Goal: Information Seeking & Learning: Compare options

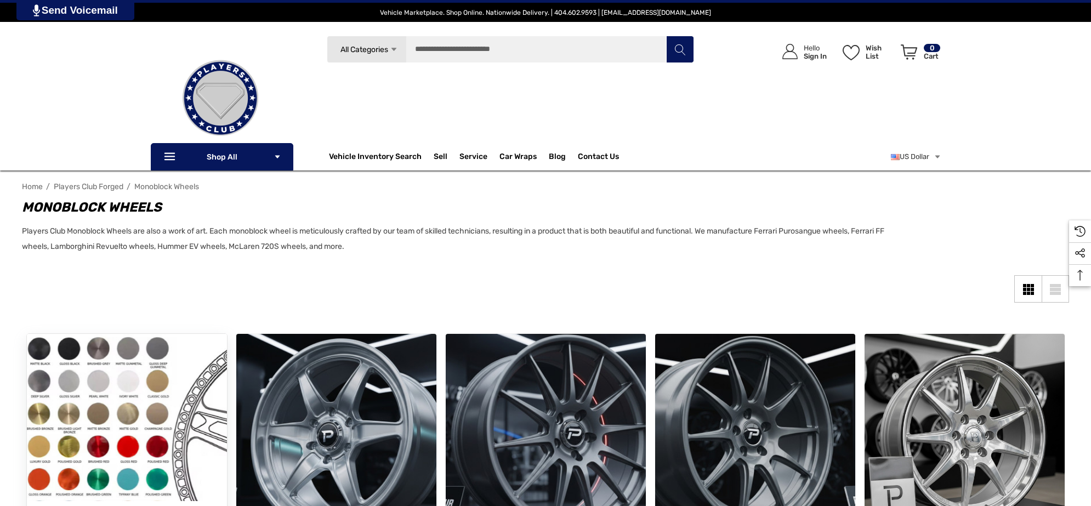
click at [81, 383] on img "Players Club 10 Cross Monoblock Wheels,Price range from $4,500.00 to $7,500.00\a" at bounding box center [126, 433] width 220 height 220
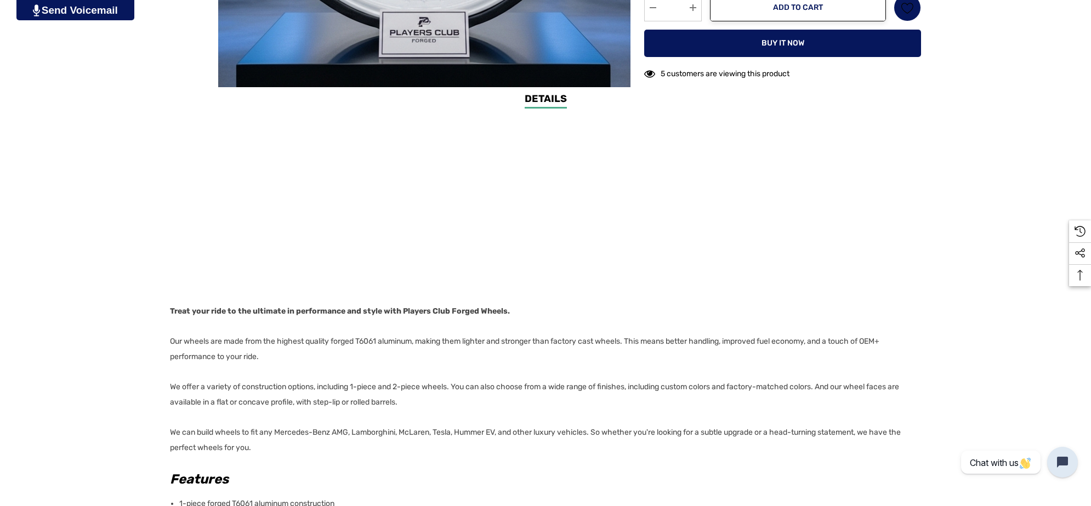
scroll to position [685, 0]
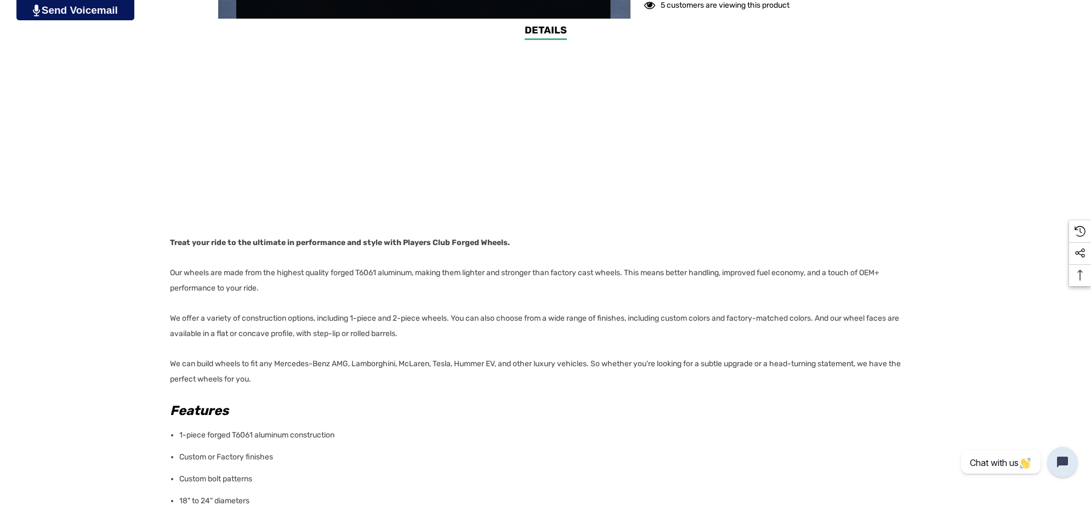
click at [168, 270] on div "Details Details Treat your ride to the ultimate in performance and style with P…" at bounding box center [545, 422] width 1091 height 798
click at [279, 283] on p "Our wheels are made from the highest quality forged T6061 aluminum, making them…" at bounding box center [542, 280] width 744 height 31
click at [162, 275] on div "Details Details Treat your ride to the ultimate in performance and style with P…" at bounding box center [545, 422] width 1091 height 798
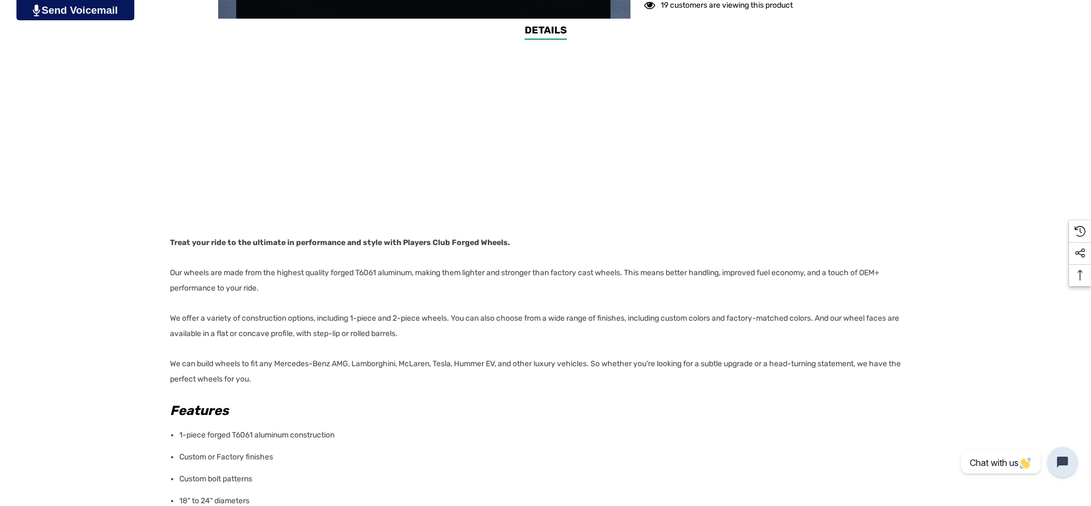
click at [266, 286] on p "Our wheels are made from the highest quality forged T6061 aluminum, making them…" at bounding box center [542, 280] width 744 height 31
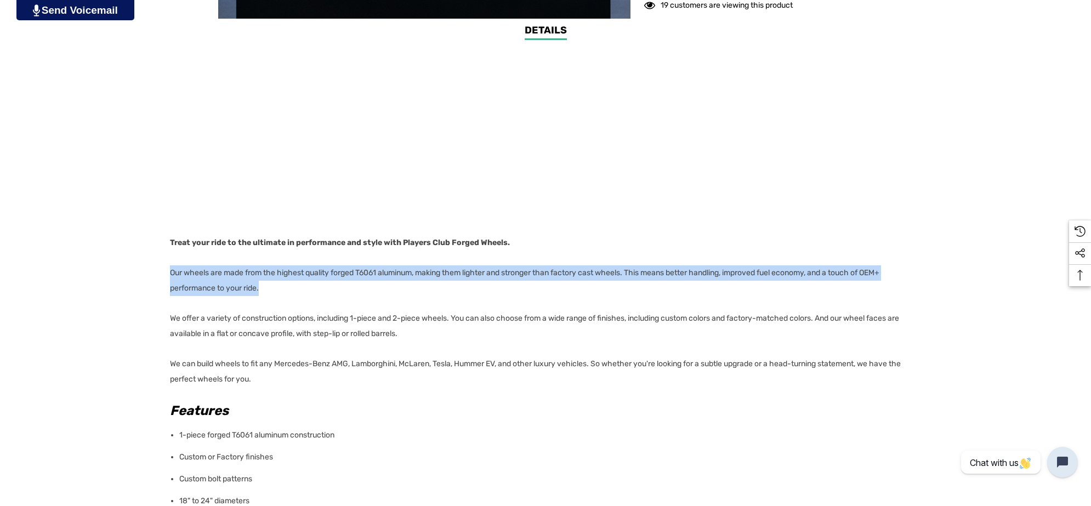
click at [266, 286] on p "Our wheels are made from the highest quality forged T6061 aluminum, making them…" at bounding box center [542, 280] width 744 height 31
copy p "Our wheels are made from the highest quality forged T6061 aluminum, making them…"
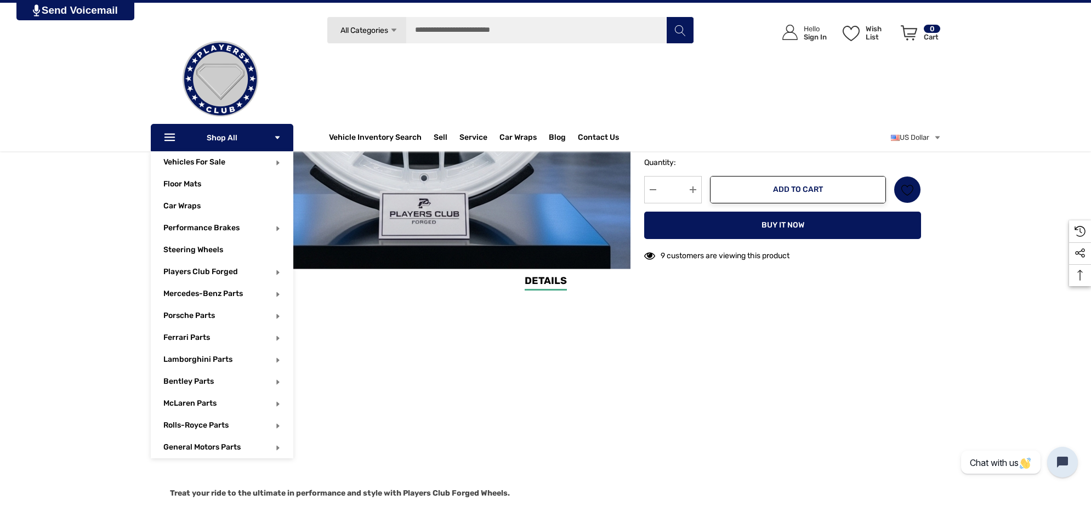
scroll to position [411, 0]
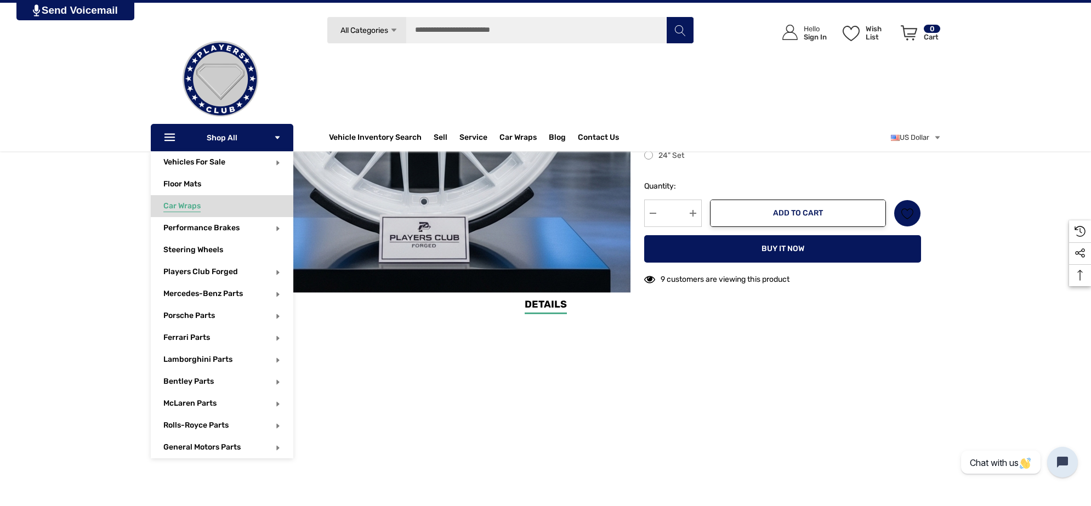
click at [195, 204] on span "Car Wraps" at bounding box center [181, 207] width 37 height 12
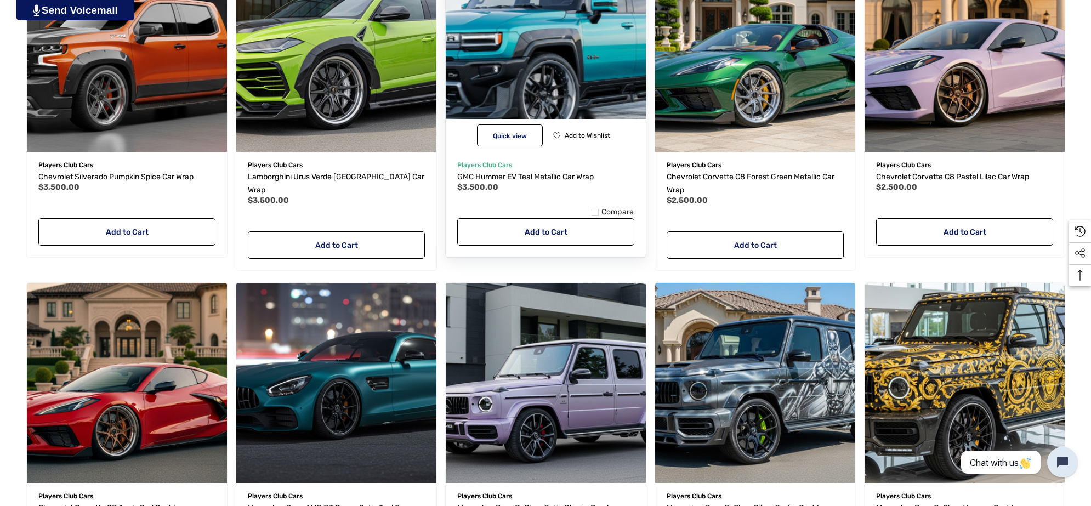
scroll to position [754, 0]
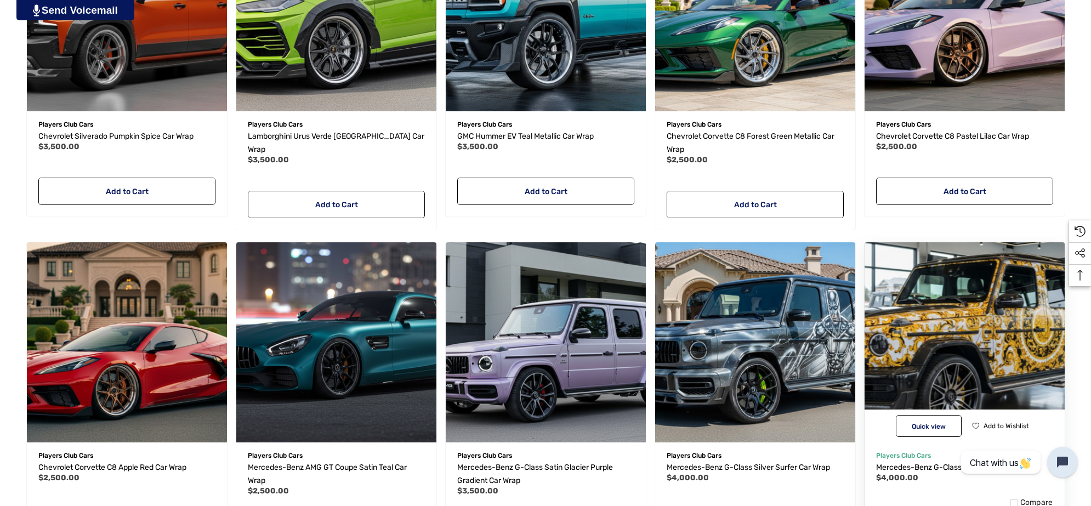
click at [1006, 347] on img "Mercedes-Benz G-Class Versace Car Wrap,$4,000.00\a" at bounding box center [964, 342] width 220 height 220
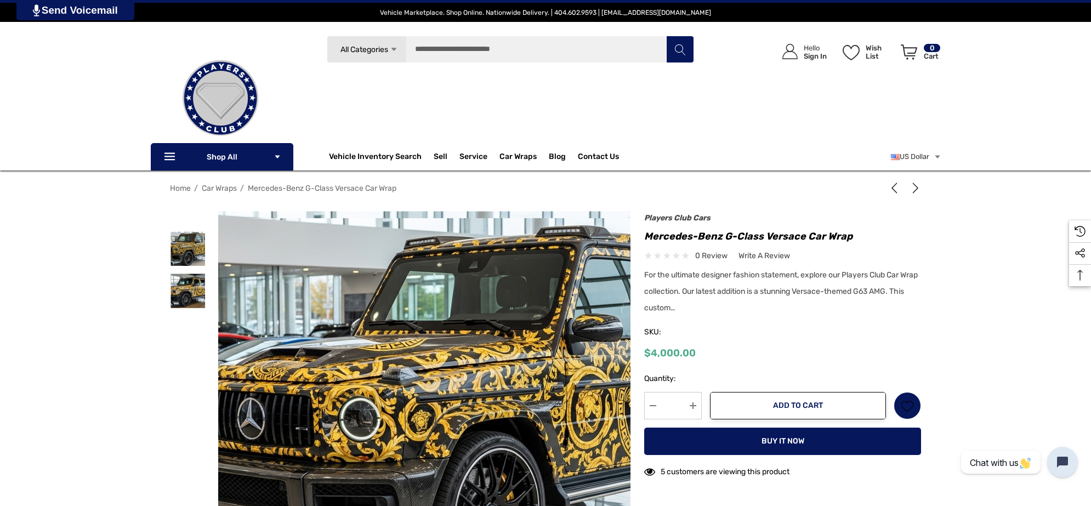
click at [338, 311] on img at bounding box center [484, 409] width 701 height 383
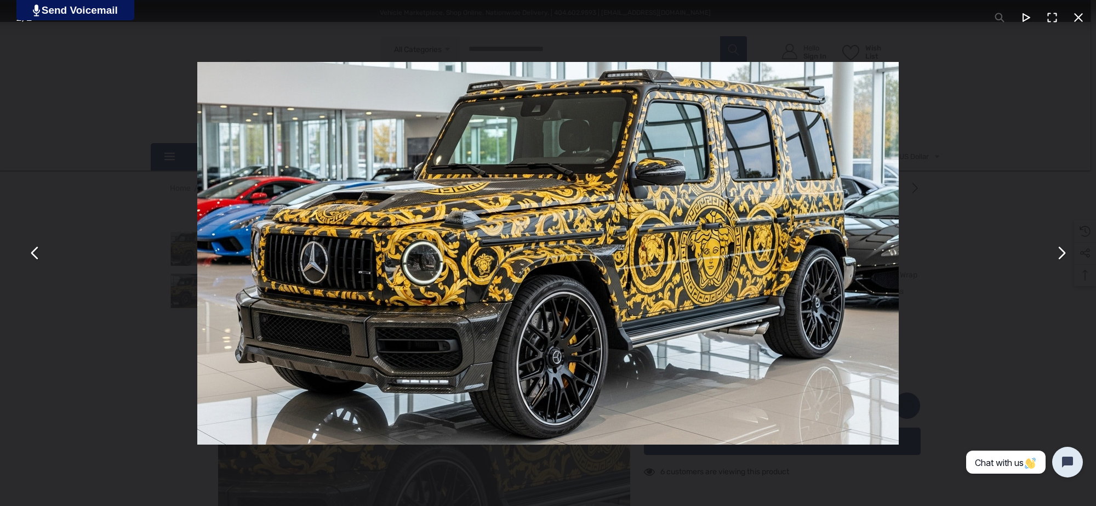
click at [935, 179] on div "You can close this modal content with the ESC key" at bounding box center [548, 253] width 1096 height 506
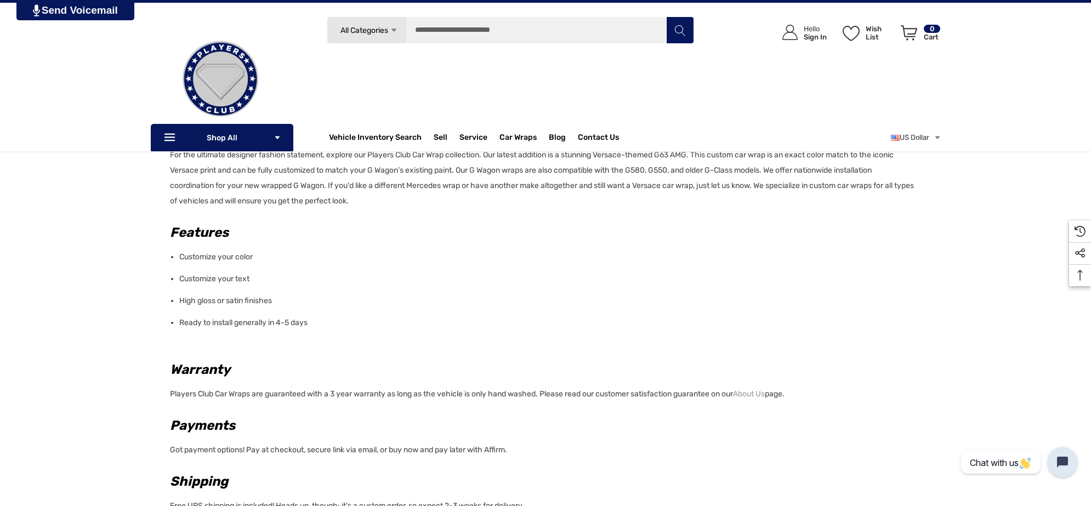
scroll to position [411, 0]
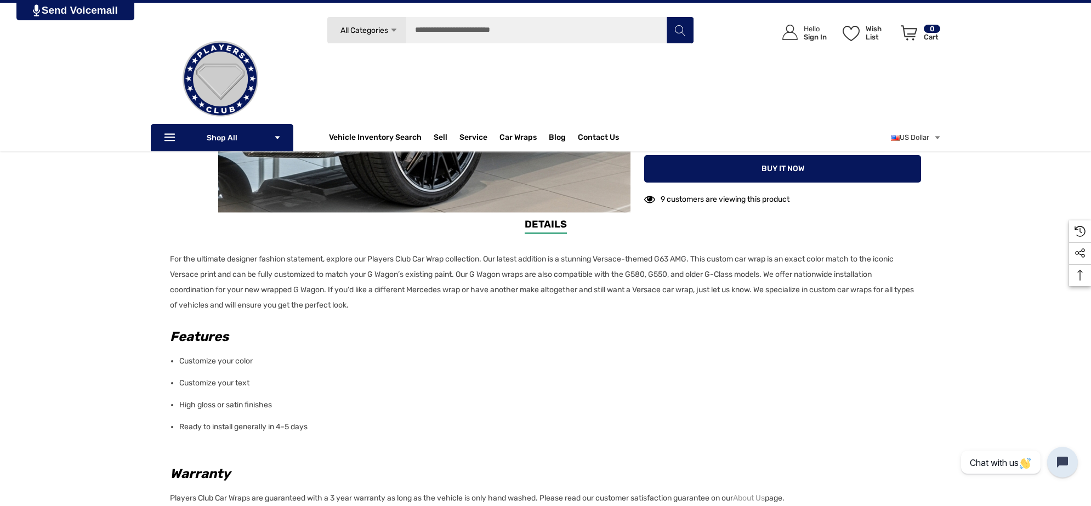
click at [166, 252] on div "Details Details For the ultimate designer fashion statement, explore our Player…" at bounding box center [545, 449] width 1091 height 465
click at [488, 256] on p "For the ultimate designer fashion statement, explore our Players Club Car Wrap …" at bounding box center [542, 282] width 744 height 61
copy p "For the ultimate designer fashion statement, explore our Players Club Car Wrap …"
click at [763, 288] on p "For the ultimate designer fashion statement, explore our Players Club Car Wrap …" at bounding box center [542, 282] width 744 height 61
click at [554, 299] on p "For the ultimate designer fashion statement, explore our Players Club Car Wrap …" at bounding box center [542, 282] width 744 height 61
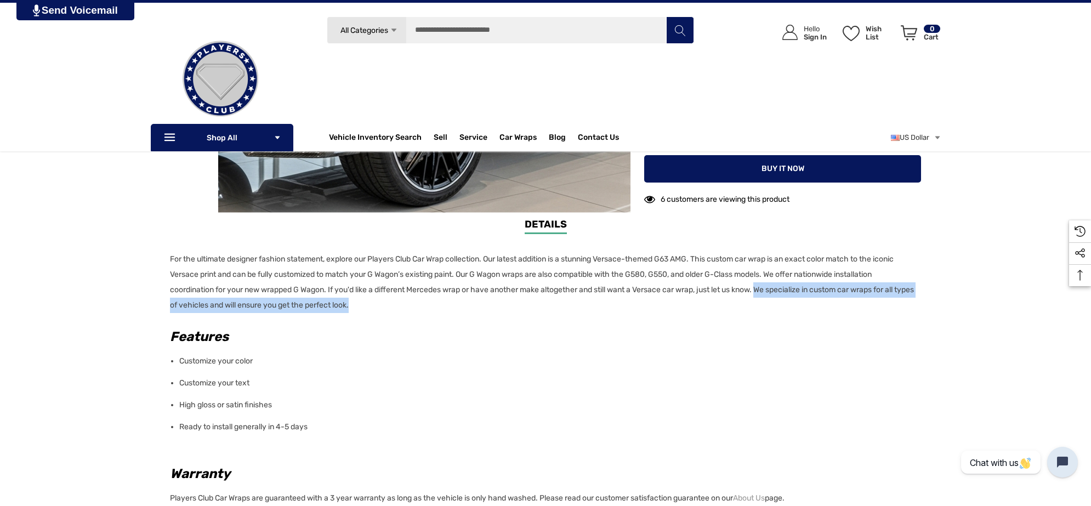
copy p "We specialize in custom car wraps for all types of vehicles and will ensure you…"
click at [49, 228] on div "Details Details For the ultimate designer fashion statement, explore our Player…" at bounding box center [545, 449] width 1091 height 465
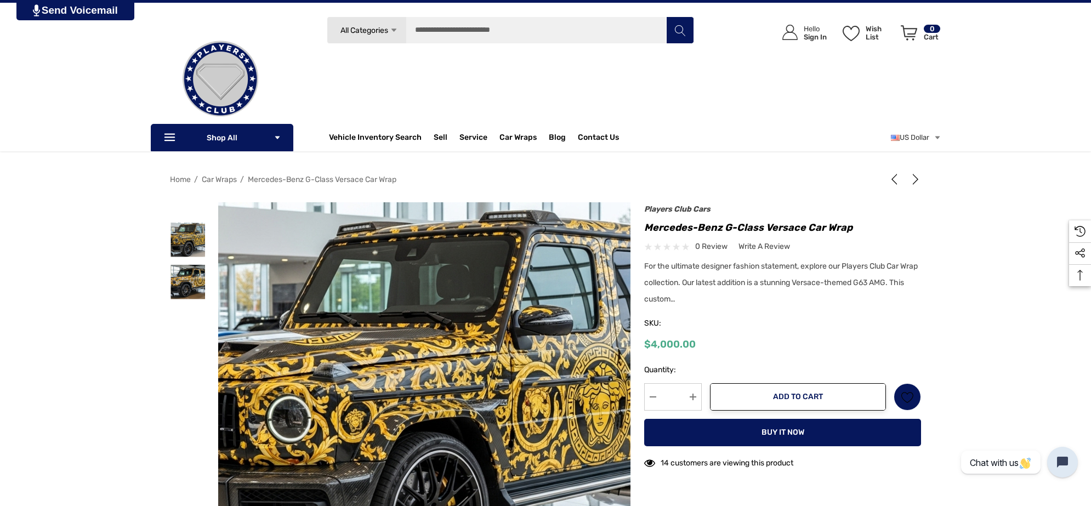
scroll to position [0, 0]
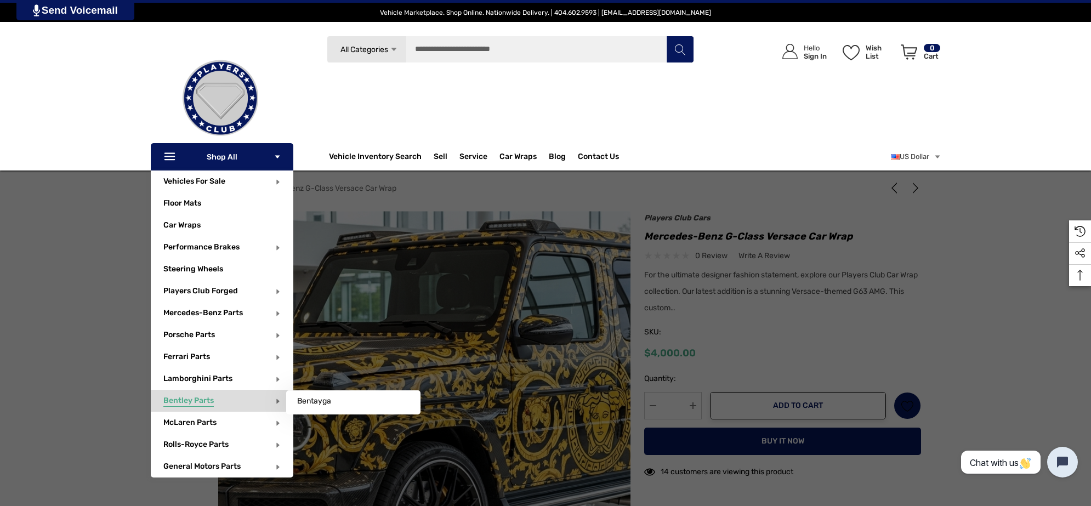
click at [196, 399] on span "Bentley Parts" at bounding box center [188, 402] width 50 height 12
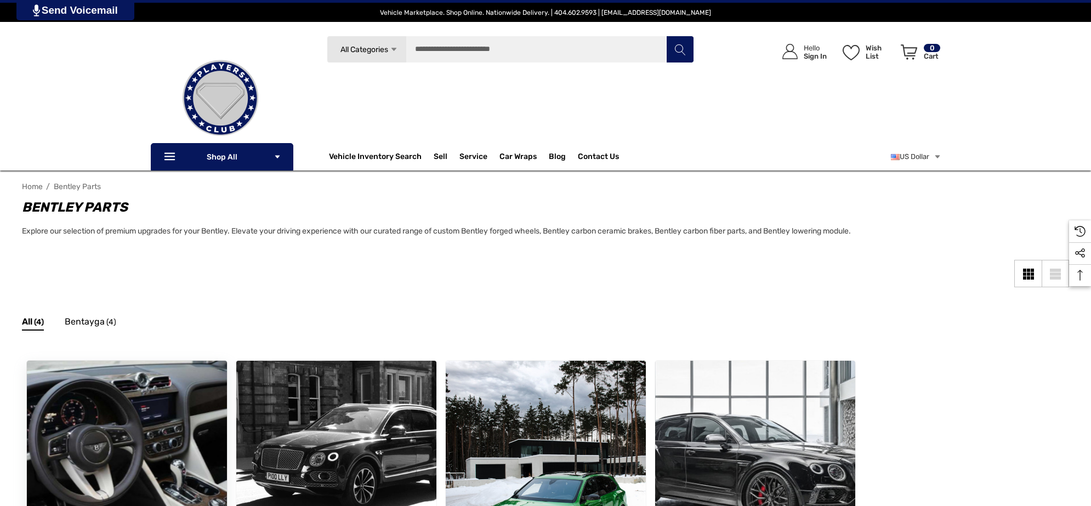
scroll to position [137, 0]
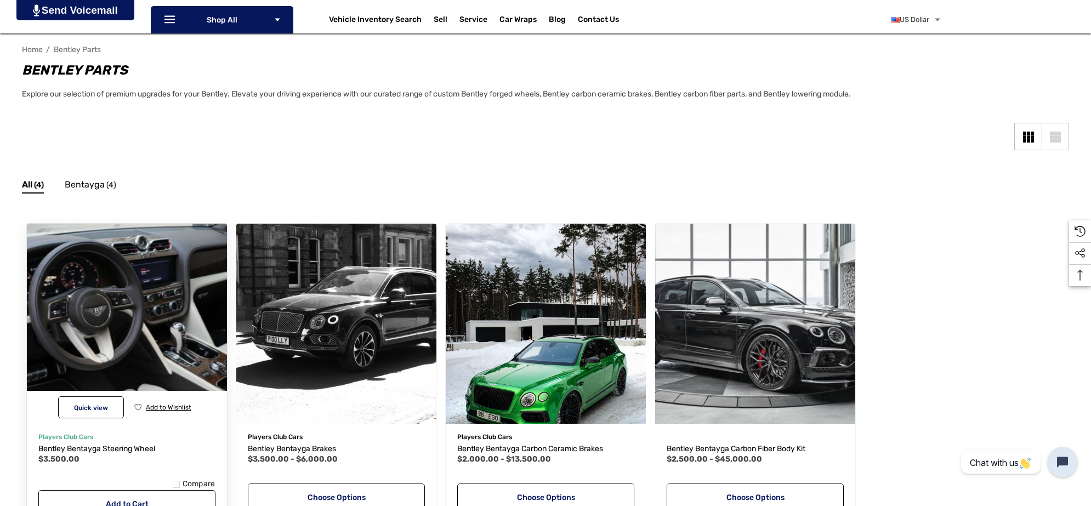
drag, startPoint x: 135, startPoint y: 447, endPoint x: 181, endPoint y: 401, distance: 65.5
click at [181, 401] on button "Add to Wishlist" at bounding box center [162, 407] width 65 height 22
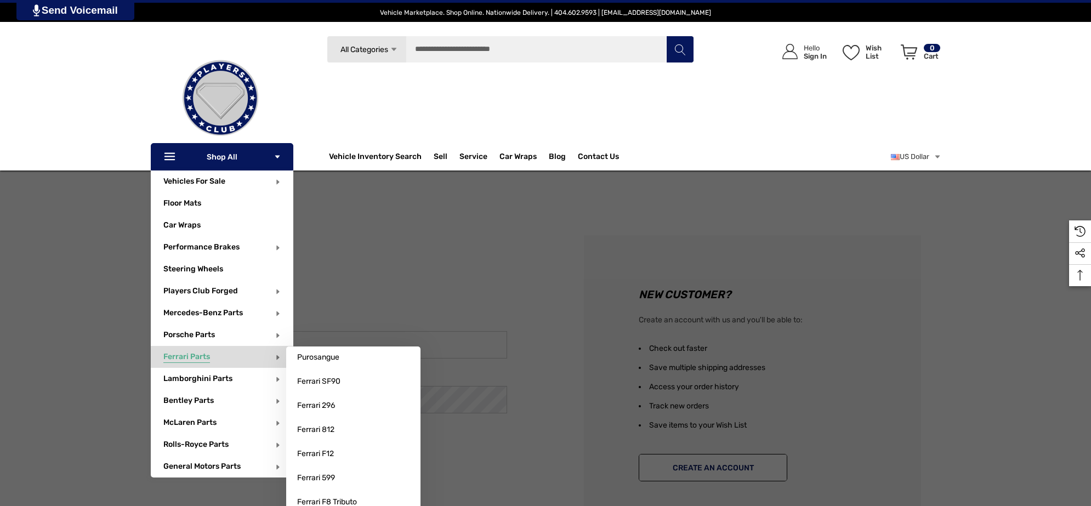
click at [196, 360] on span "Ferrari Parts" at bounding box center [186, 358] width 47 height 12
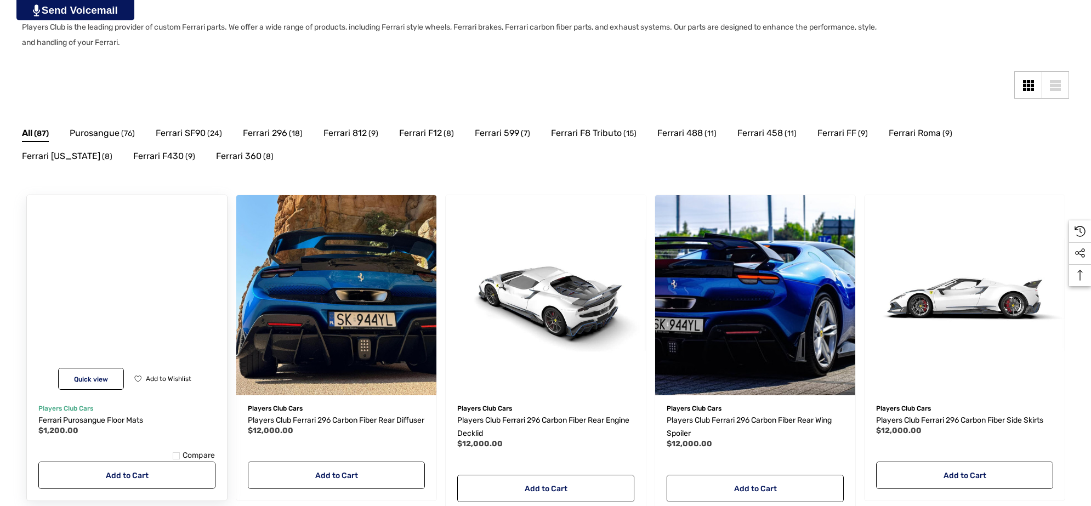
scroll to position [206, 0]
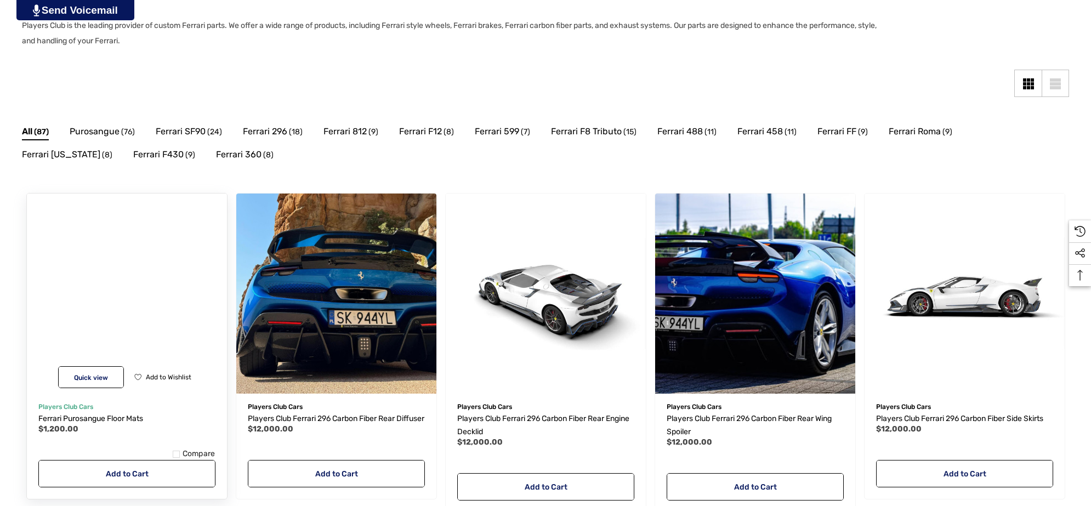
click at [154, 345] on img "Ferrari Purosangue Floor Mats,$1,200.00\a" at bounding box center [126, 293] width 220 height 220
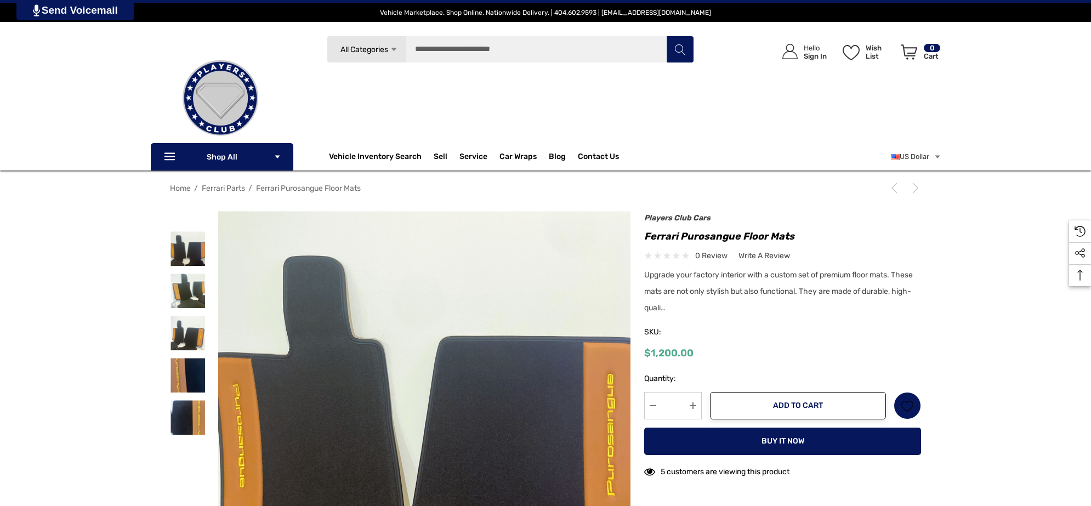
click at [309, 275] on img at bounding box center [424, 417] width 413 height 413
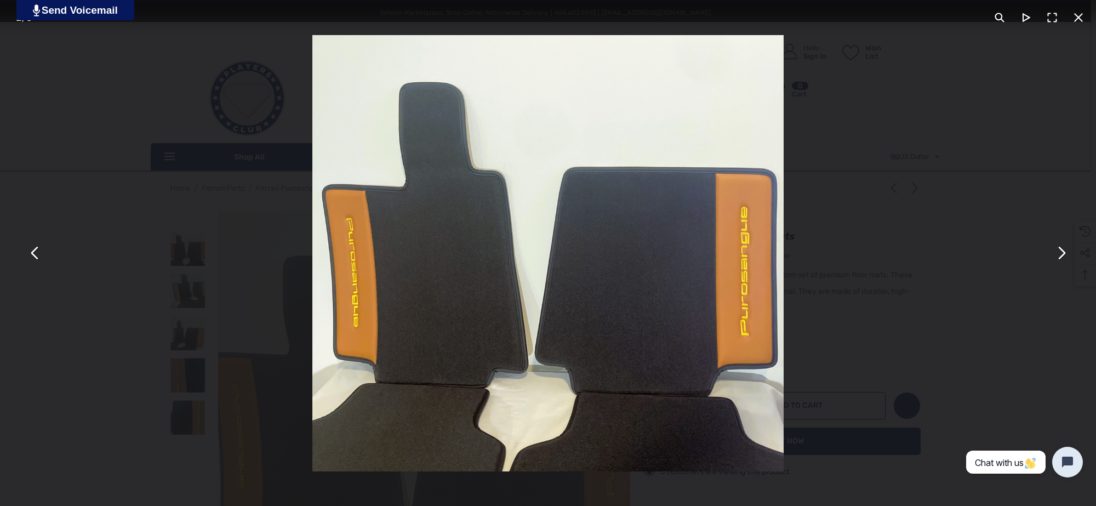
click at [512, 307] on img "You can close this modal content with the ESC key" at bounding box center [547, 253] width 471 height 436
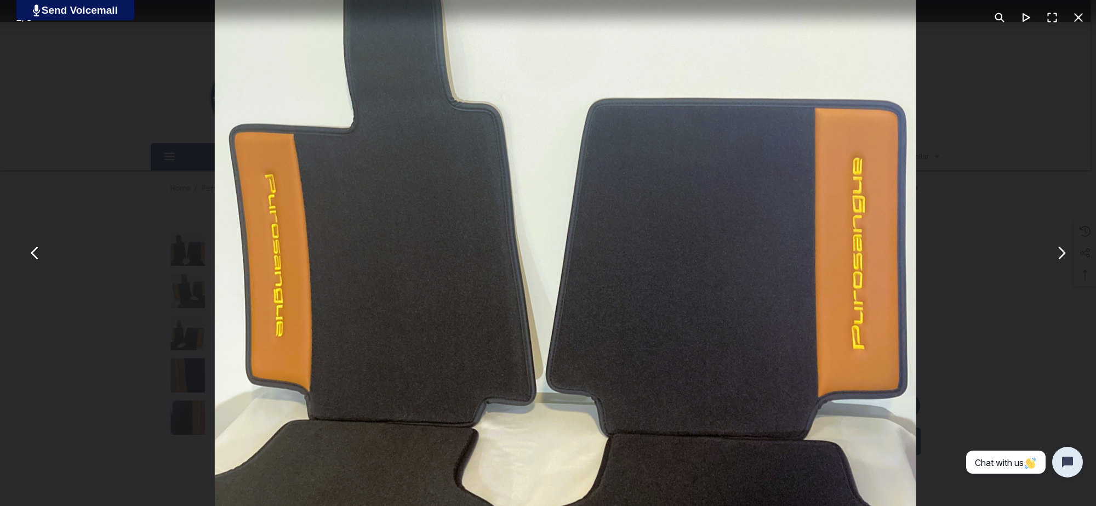
click at [1072, 16] on button "You can close this modal content with the ESC key" at bounding box center [1078, 17] width 26 height 26
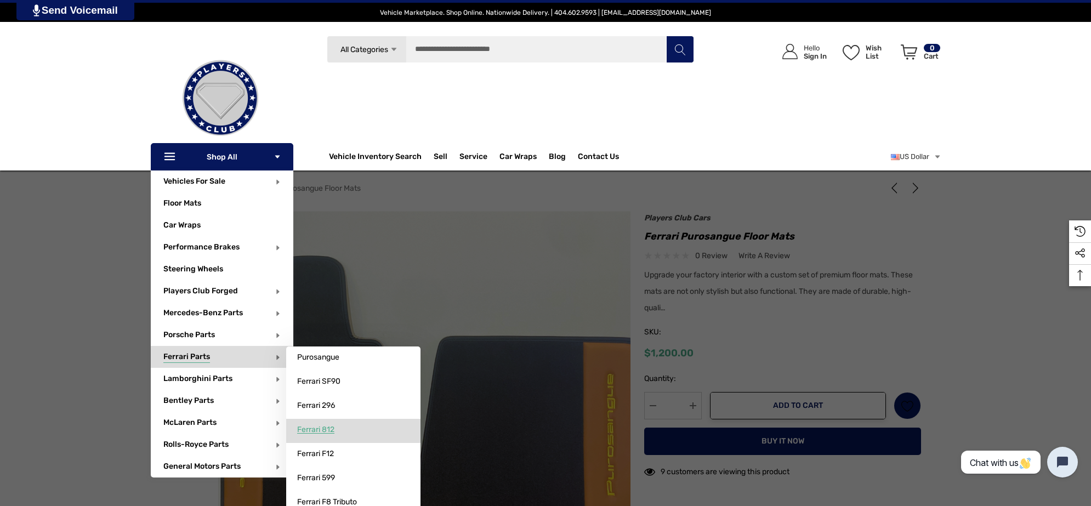
click at [334, 430] on span "Ferrari 812" at bounding box center [315, 430] width 37 height 10
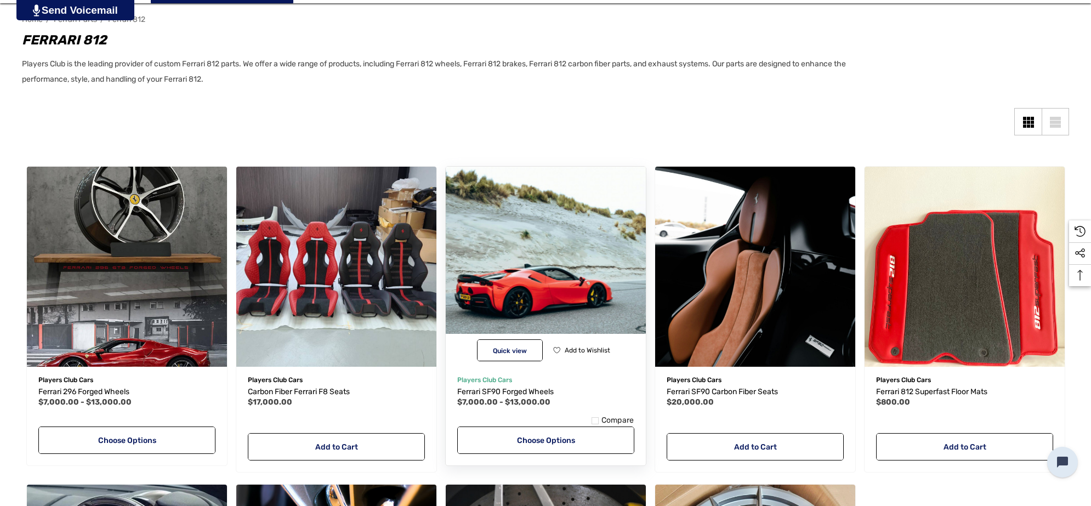
scroll to position [206, 0]
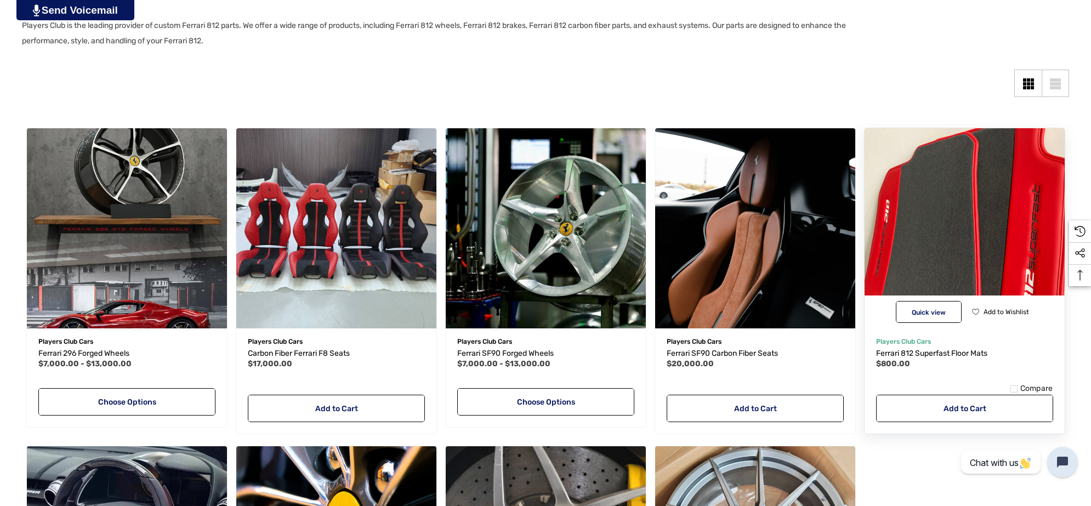
click at [933, 214] on img "Ferrari 812 Superfast Floor Mats,$800.00\a" at bounding box center [964, 228] width 220 height 220
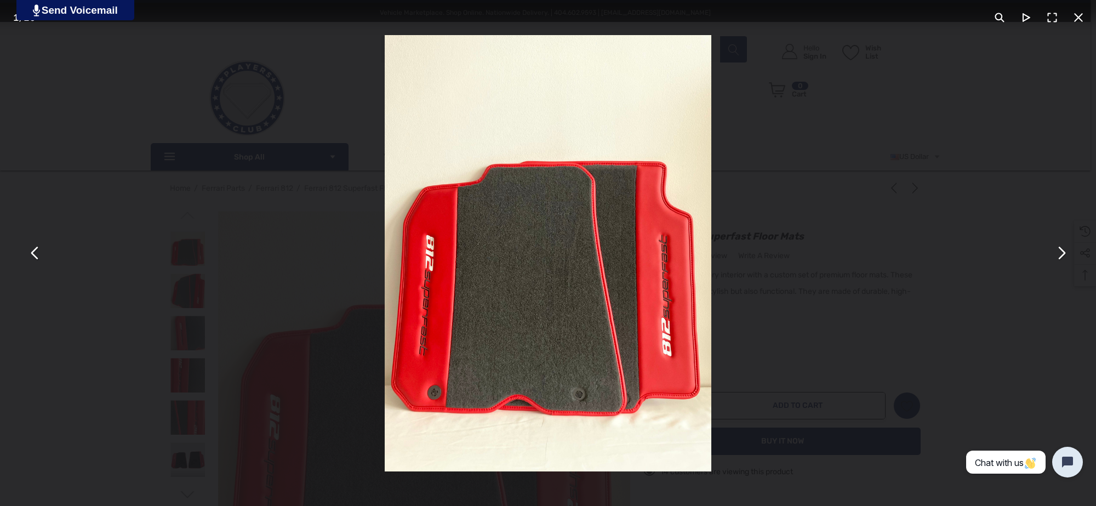
click at [959, 67] on div "You can close this modal content with the ESC key" at bounding box center [548, 253] width 1096 height 506
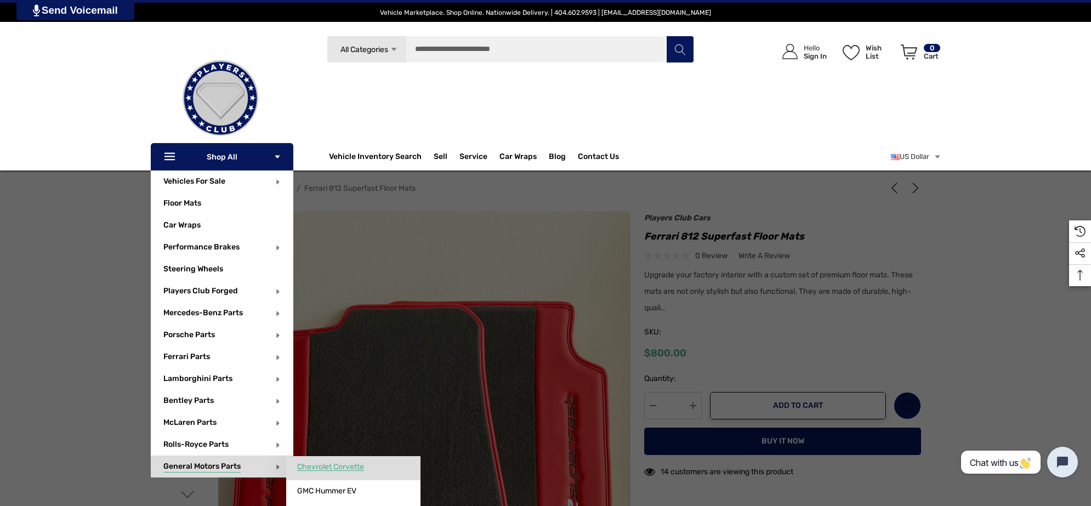
click at [364, 467] on span "Chevrolet Corvette" at bounding box center [330, 467] width 67 height 10
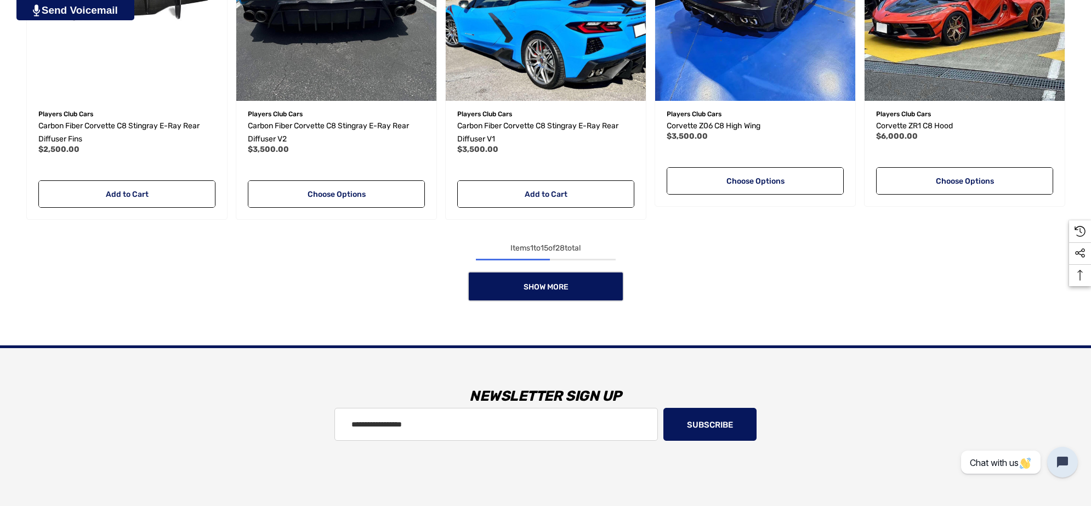
scroll to position [1096, 0]
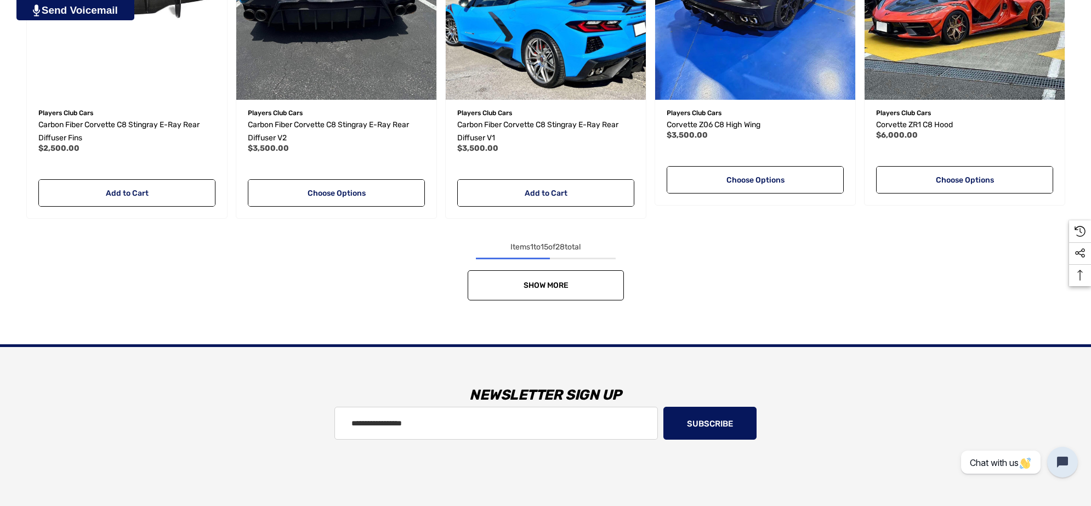
click at [587, 288] on link "Show More" at bounding box center [545, 285] width 156 height 30
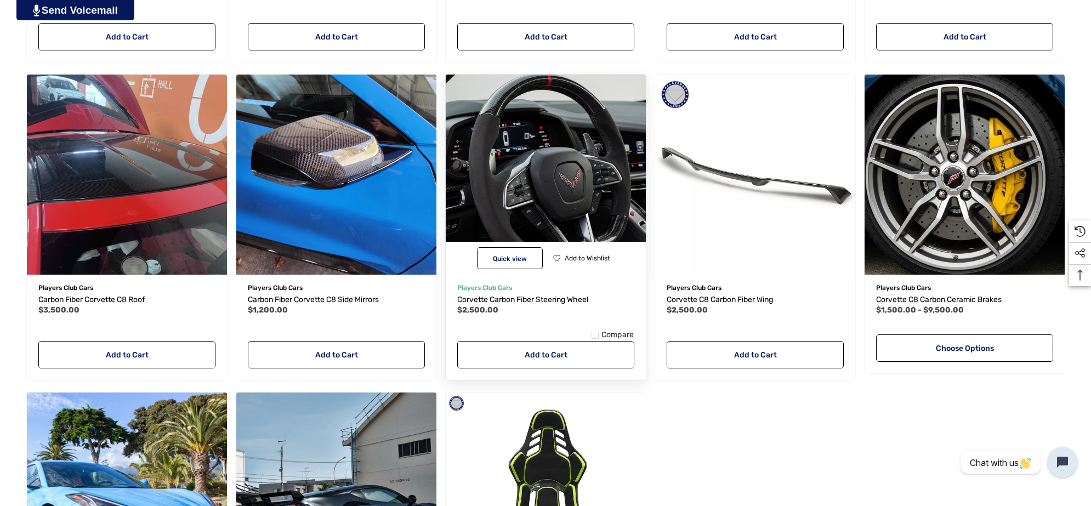
scroll to position [1576, 0]
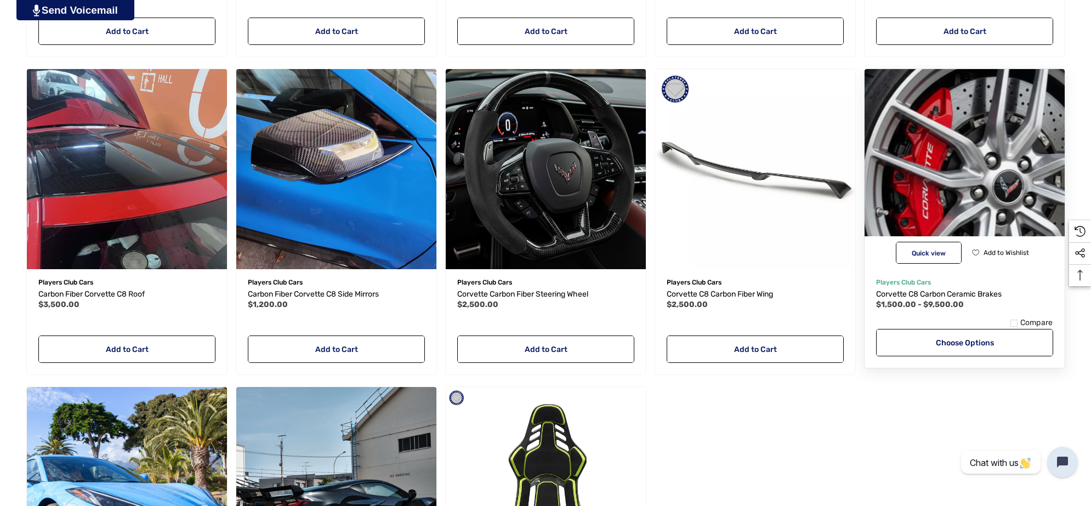
click at [923, 177] on img "Corvette C8 Carbon Ceramic Brakes,Price range from $1,500.00 to $9,500.00\a" at bounding box center [964, 169] width 220 height 220
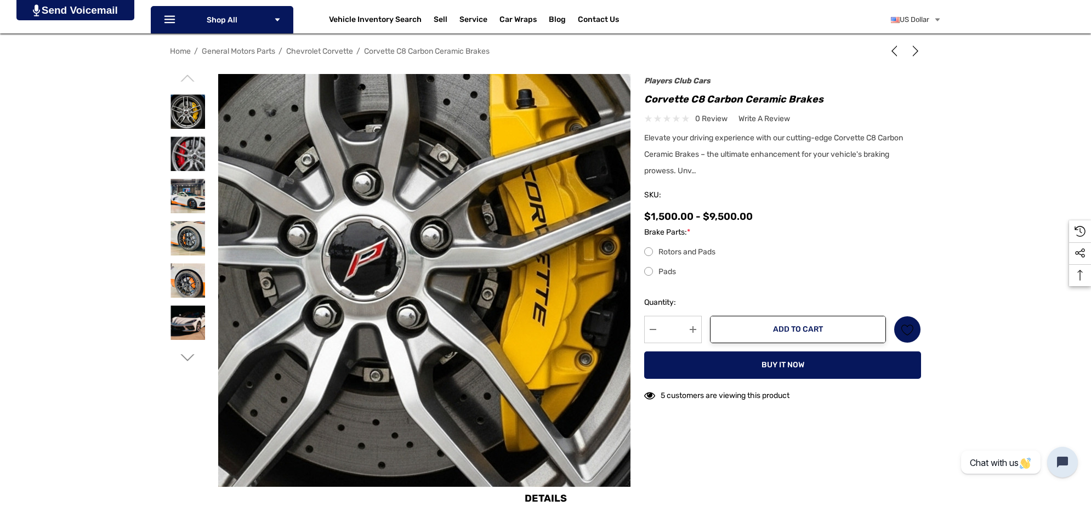
click at [455, 329] on img at bounding box center [403, 245] width 701 height 701
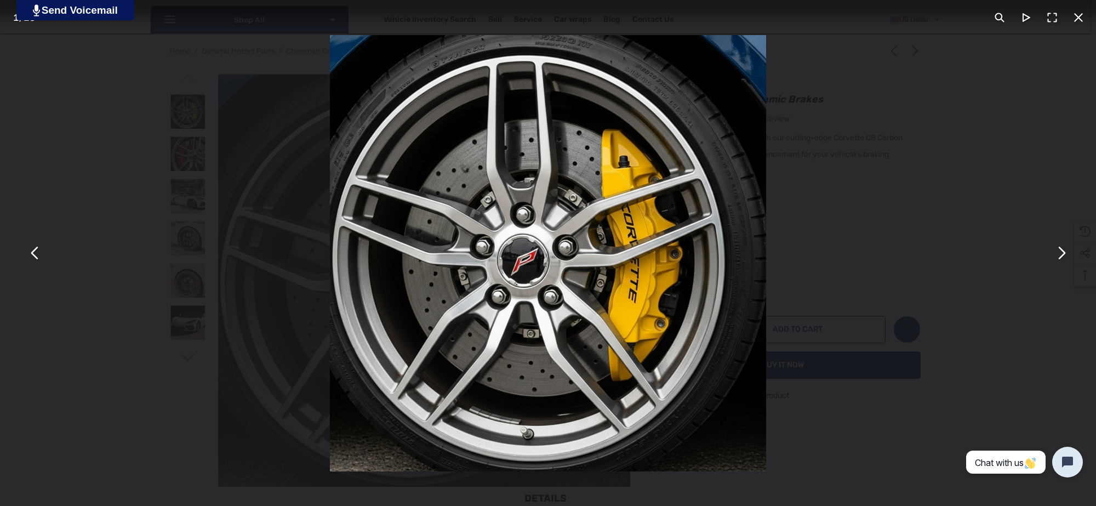
drag, startPoint x: 114, startPoint y: 315, endPoint x: 117, endPoint y: 298, distance: 17.7
click at [116, 311] on div "You can close this modal content with the ESC key" at bounding box center [548, 253] width 1096 height 506
